Goal: Task Accomplishment & Management: Use online tool/utility

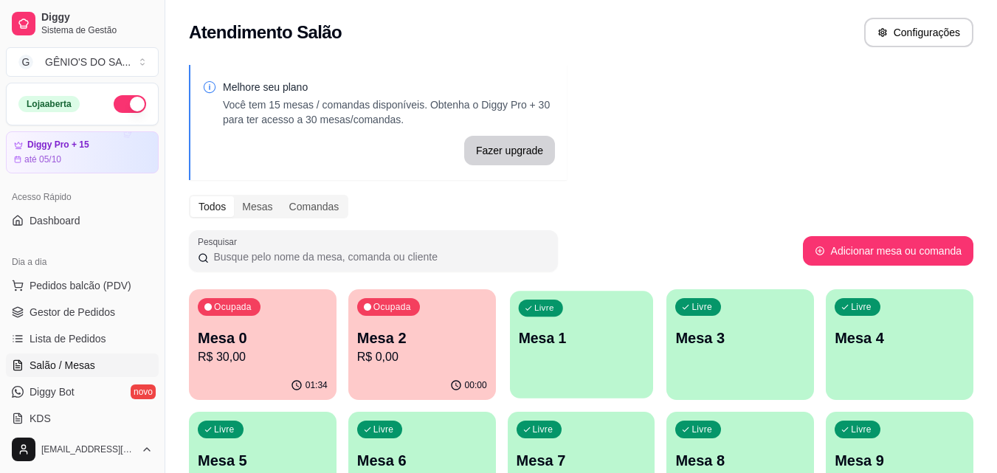
click at [533, 352] on div "Livre Mesa 1" at bounding box center [581, 336] width 143 height 90
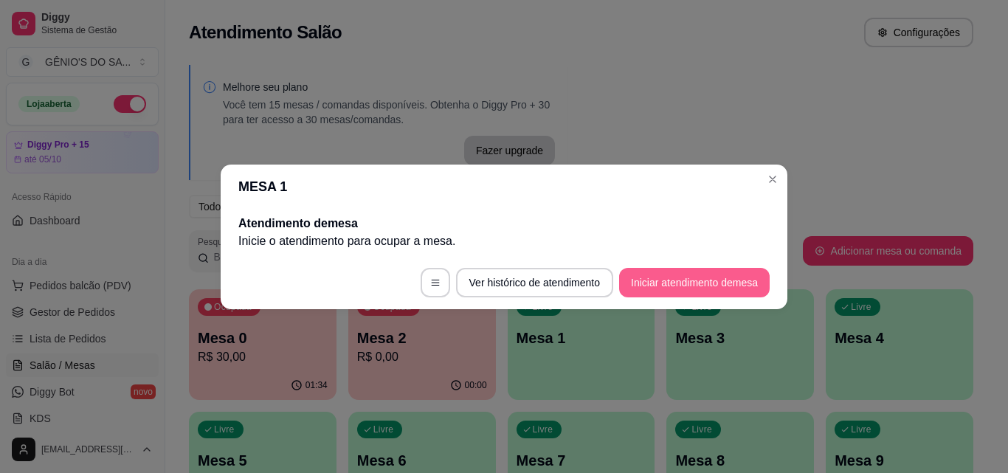
click at [650, 284] on button "Iniciar atendimento de mesa" at bounding box center [694, 283] width 150 height 30
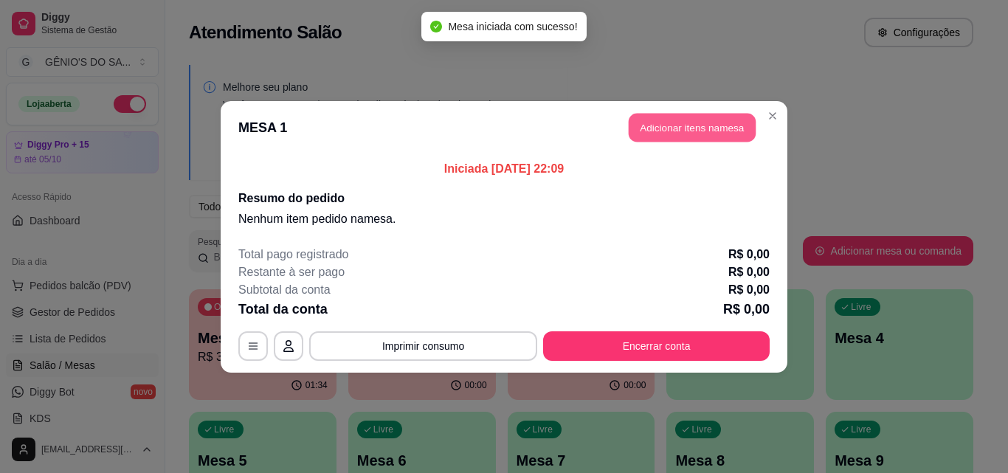
click at [698, 136] on button "Adicionar itens na mesa" at bounding box center [691, 127] width 127 height 29
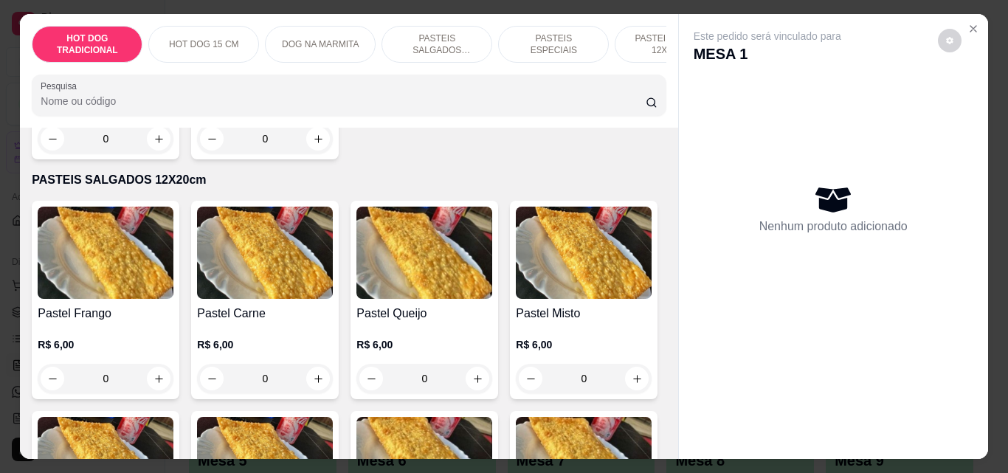
scroll to position [1328, 0]
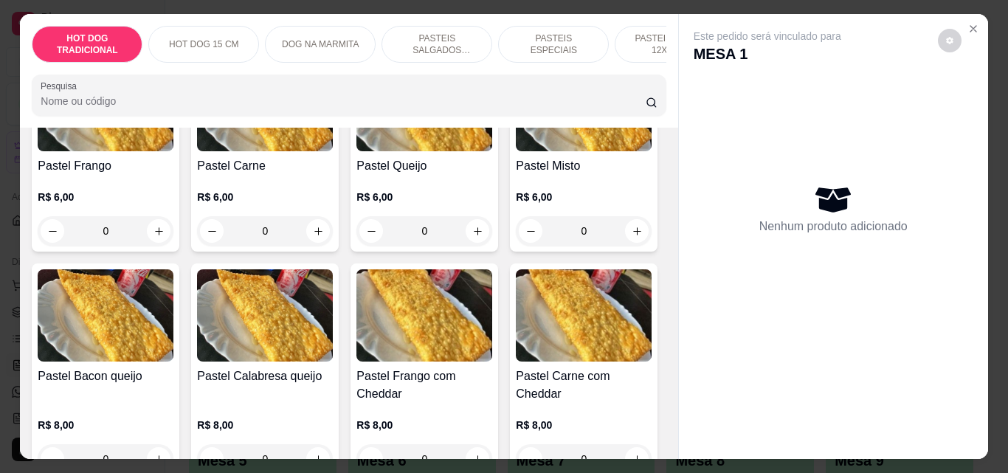
type input "1"
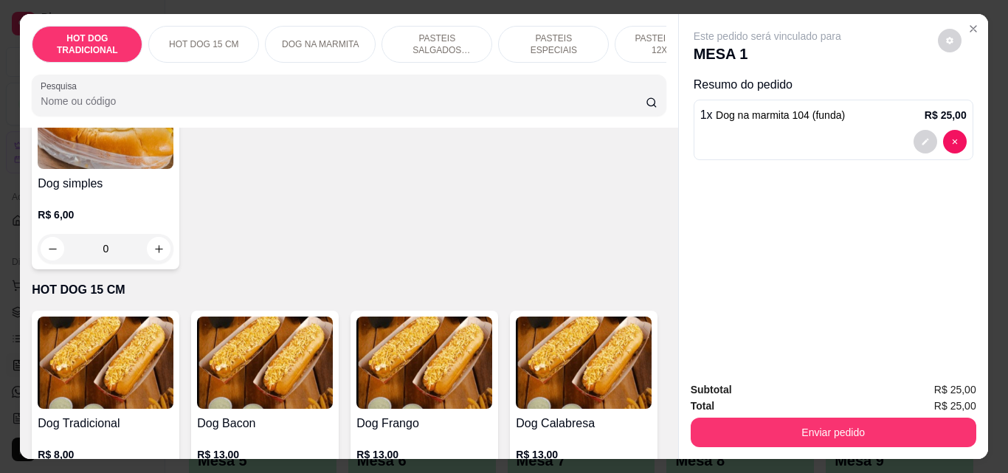
scroll to position [0, 0]
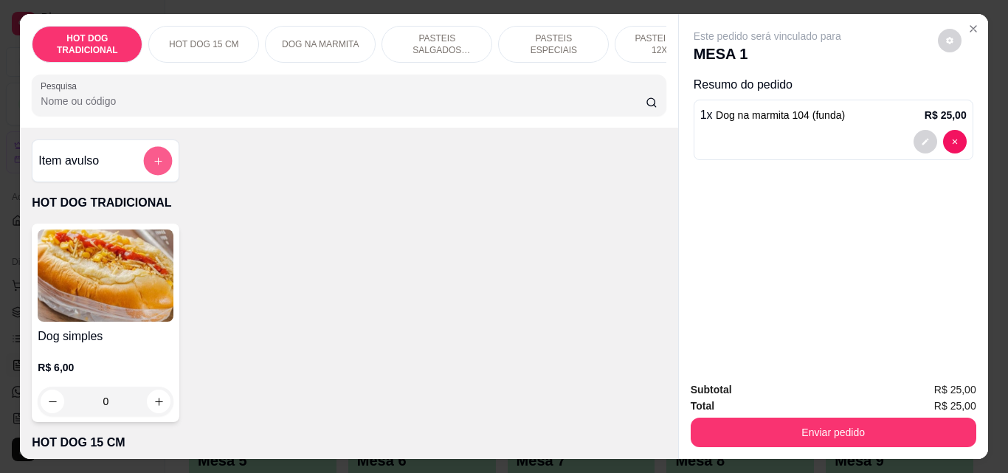
click at [156, 167] on icon "add-separate-item" at bounding box center [158, 161] width 11 height 11
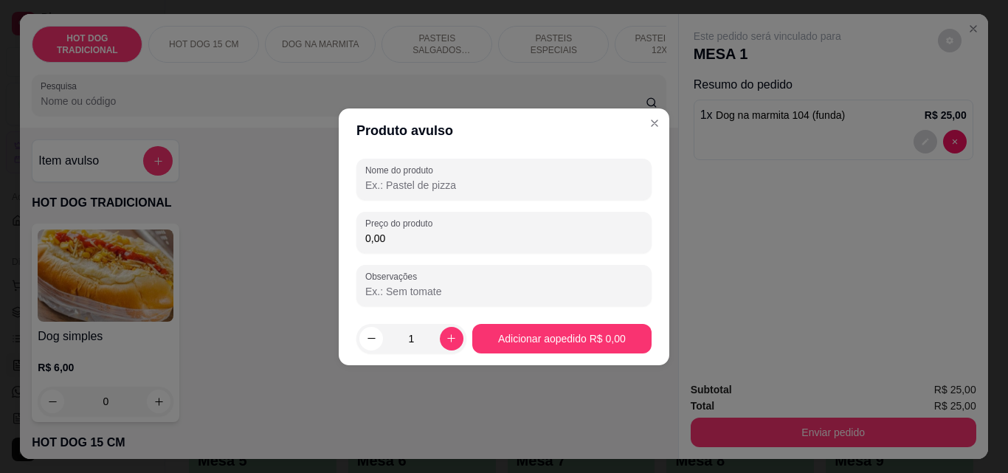
click at [430, 187] on input "Nome do produto" at bounding box center [503, 185] width 277 height 15
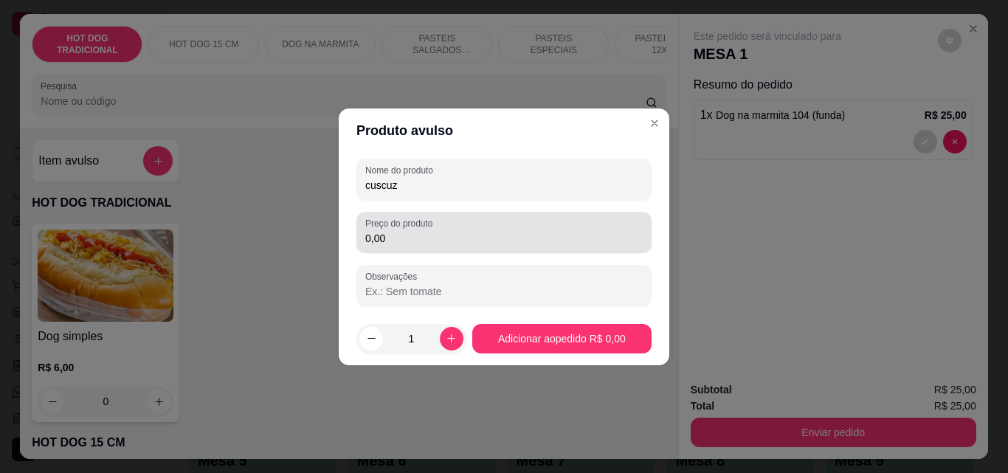
type input "cuscuz"
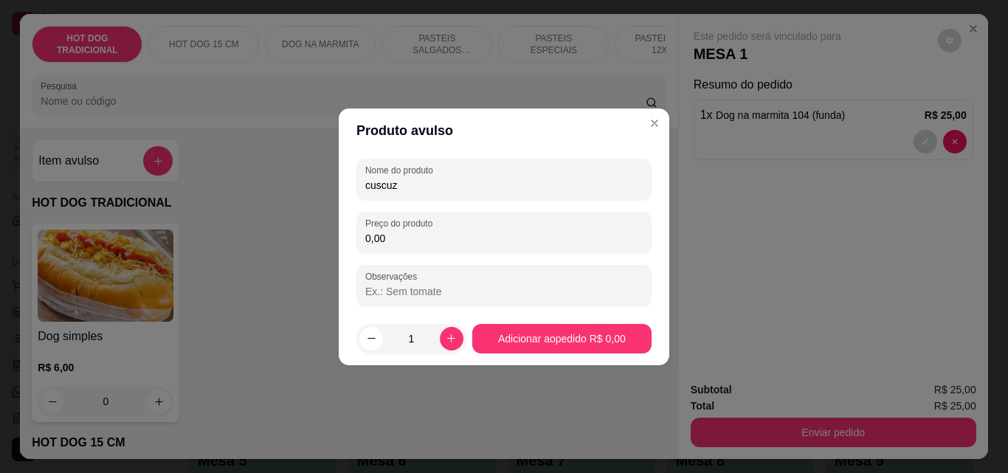
click at [432, 240] on input "0,00" at bounding box center [503, 238] width 277 height 15
type input "12,00"
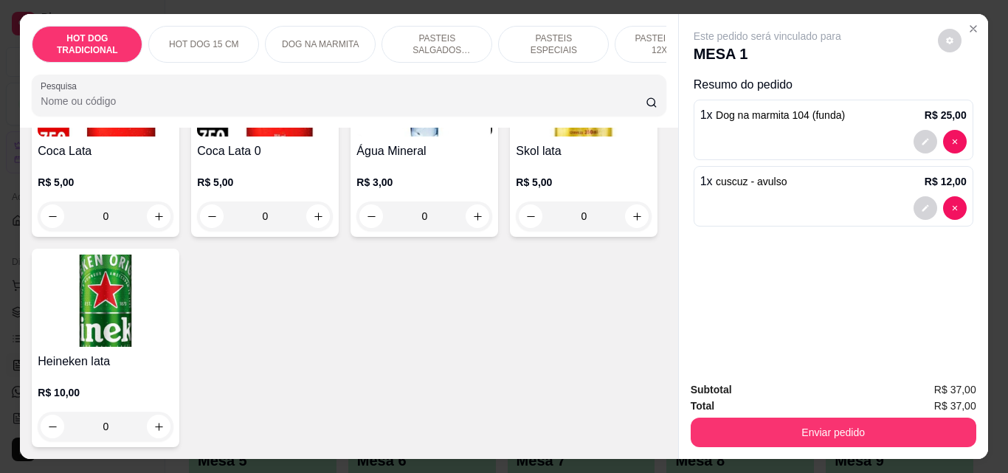
scroll to position [6092, 0]
click at [633, 10] on icon "increase-product-quantity" at bounding box center [637, 6] width 8 height 8
type input "1"
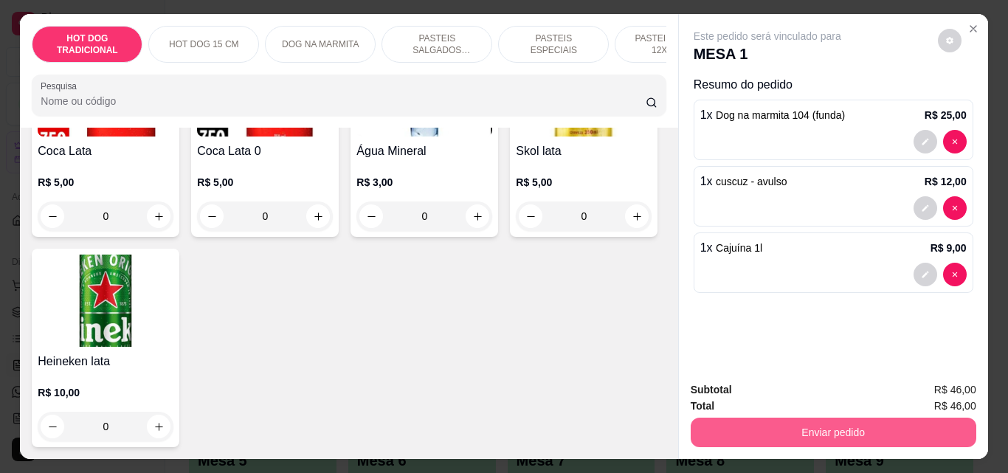
scroll to position [38, 0]
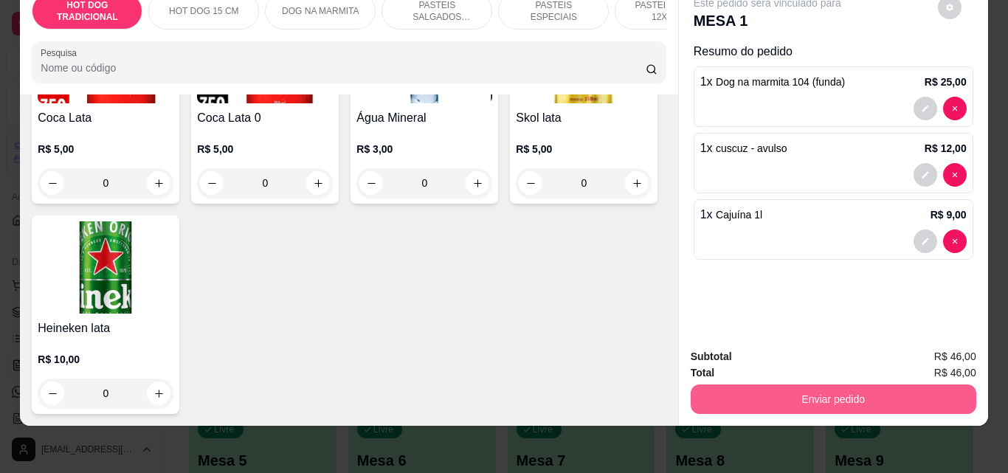
click at [845, 388] on button "Enviar pedido" at bounding box center [832, 399] width 285 height 30
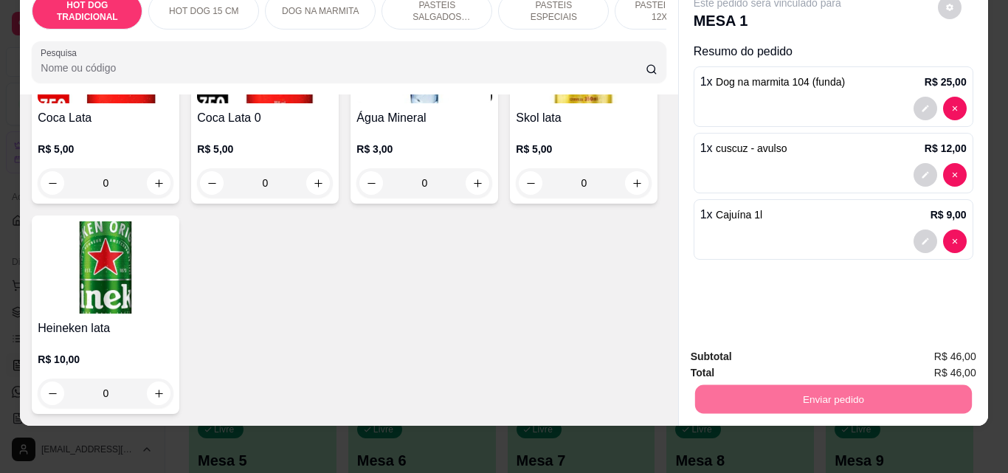
click at [924, 347] on button "Enviar pedido" at bounding box center [936, 352] width 83 height 28
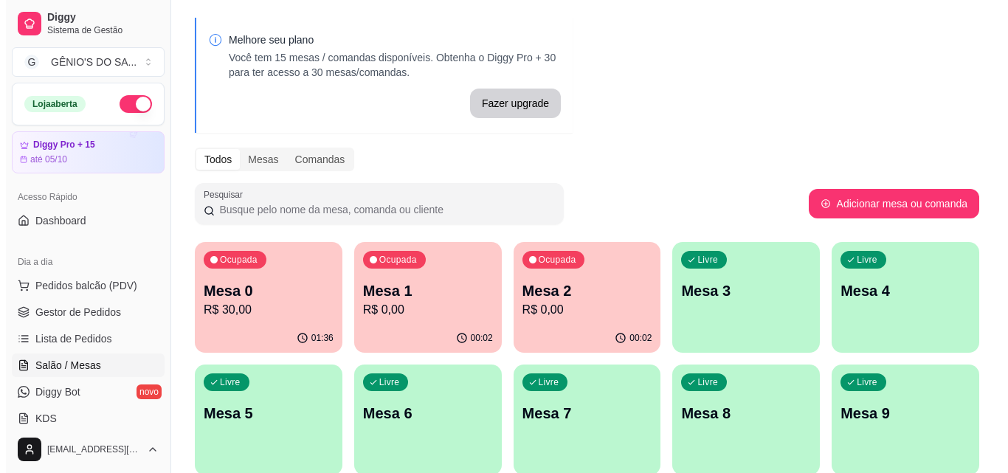
scroll to position [74, 0]
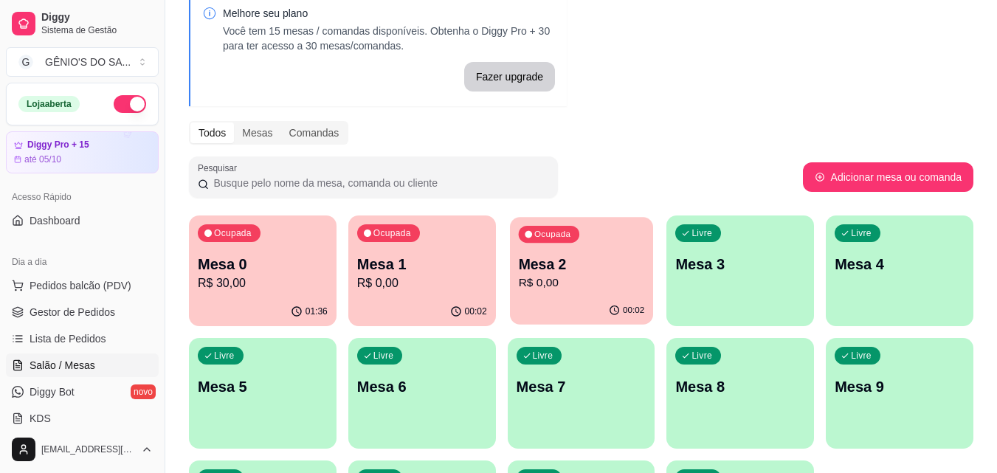
click at [575, 285] on p "R$ 0,00" at bounding box center [581, 282] width 126 height 17
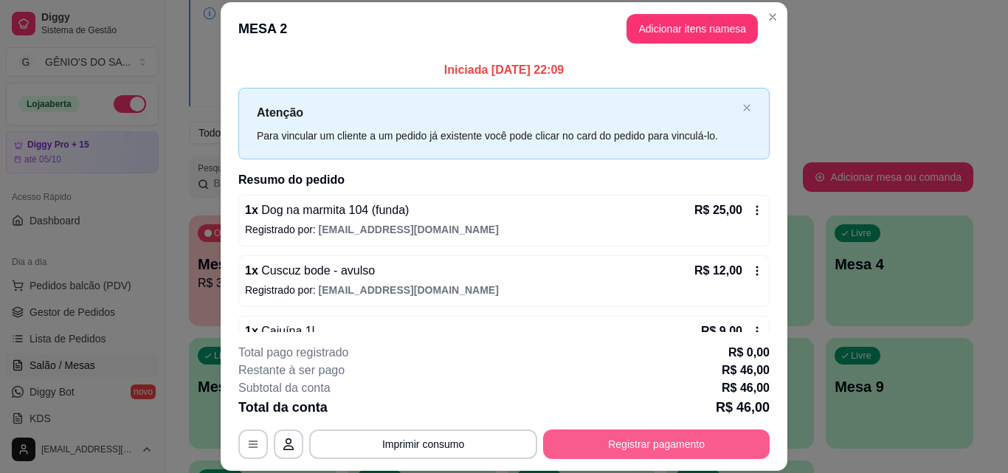
click at [627, 444] on button "Registrar pagamento" at bounding box center [656, 444] width 226 height 30
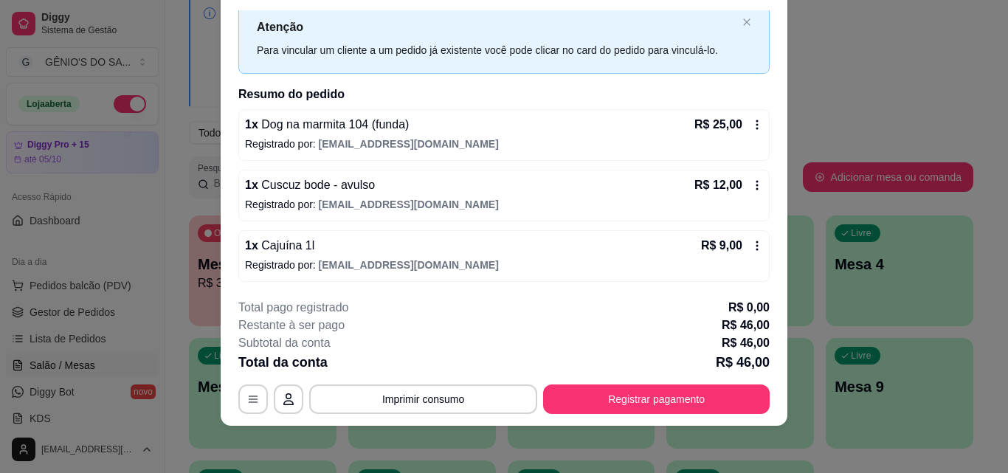
scroll to position [41, 0]
click at [742, 22] on icon "close" at bounding box center [746, 21] width 9 height 9
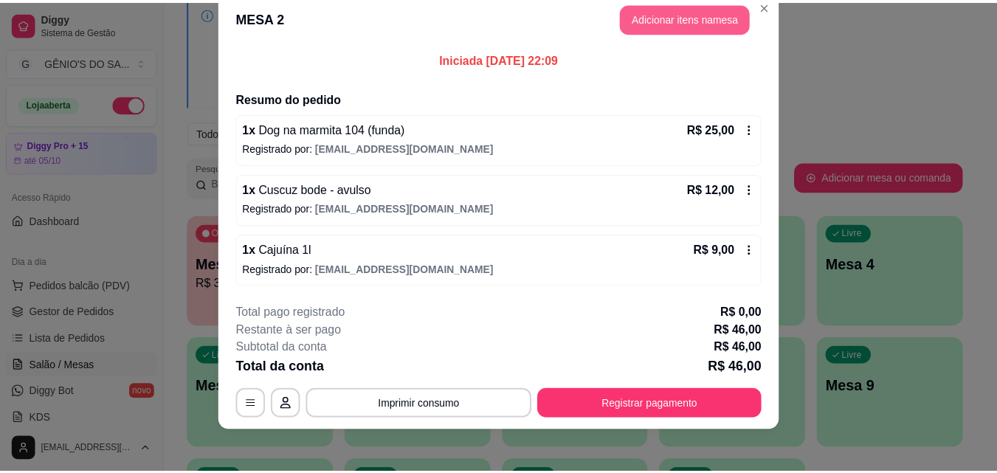
scroll to position [26, 0]
